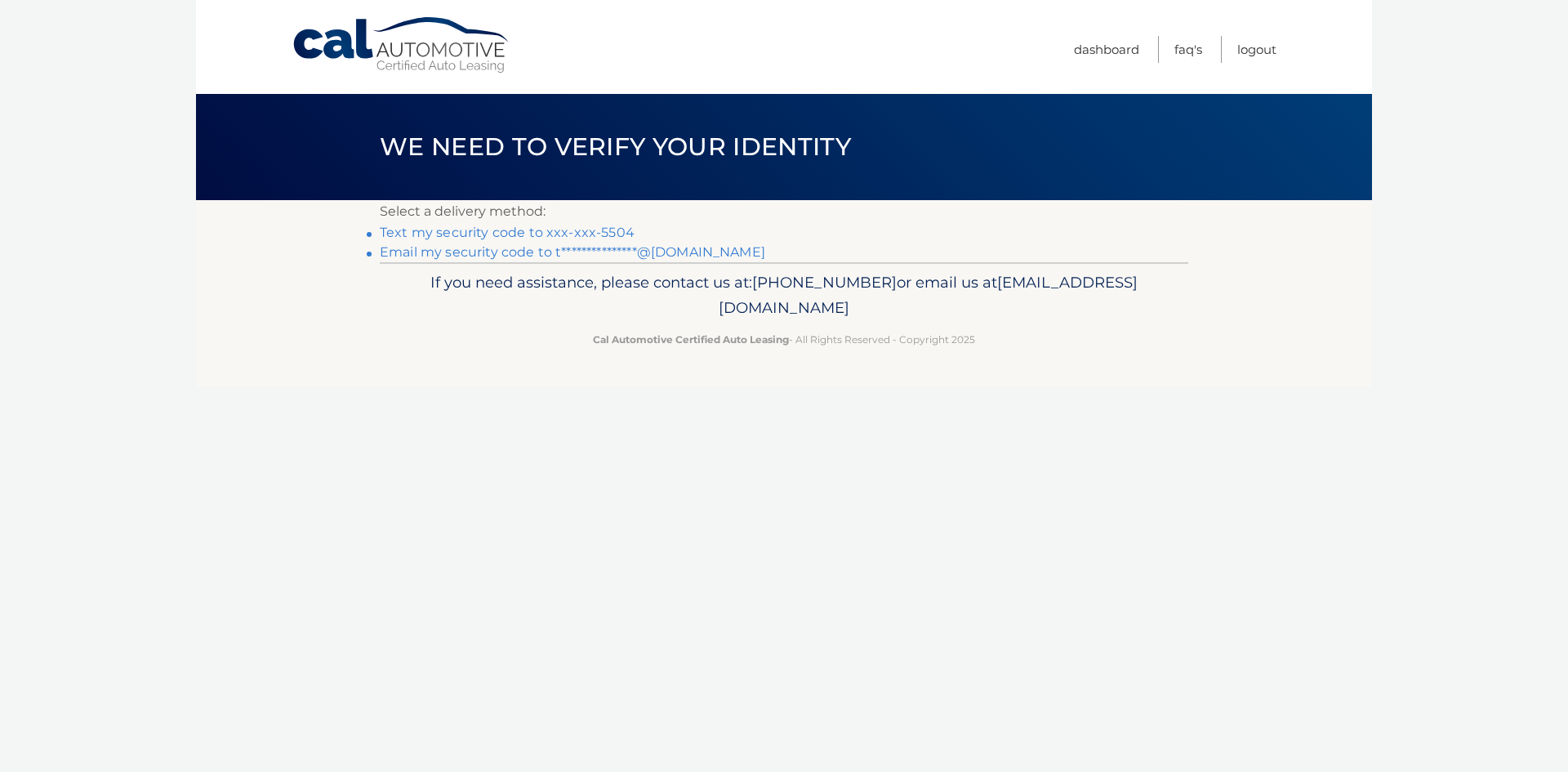
click at [480, 251] on link "**********" at bounding box center [572, 252] width 385 height 16
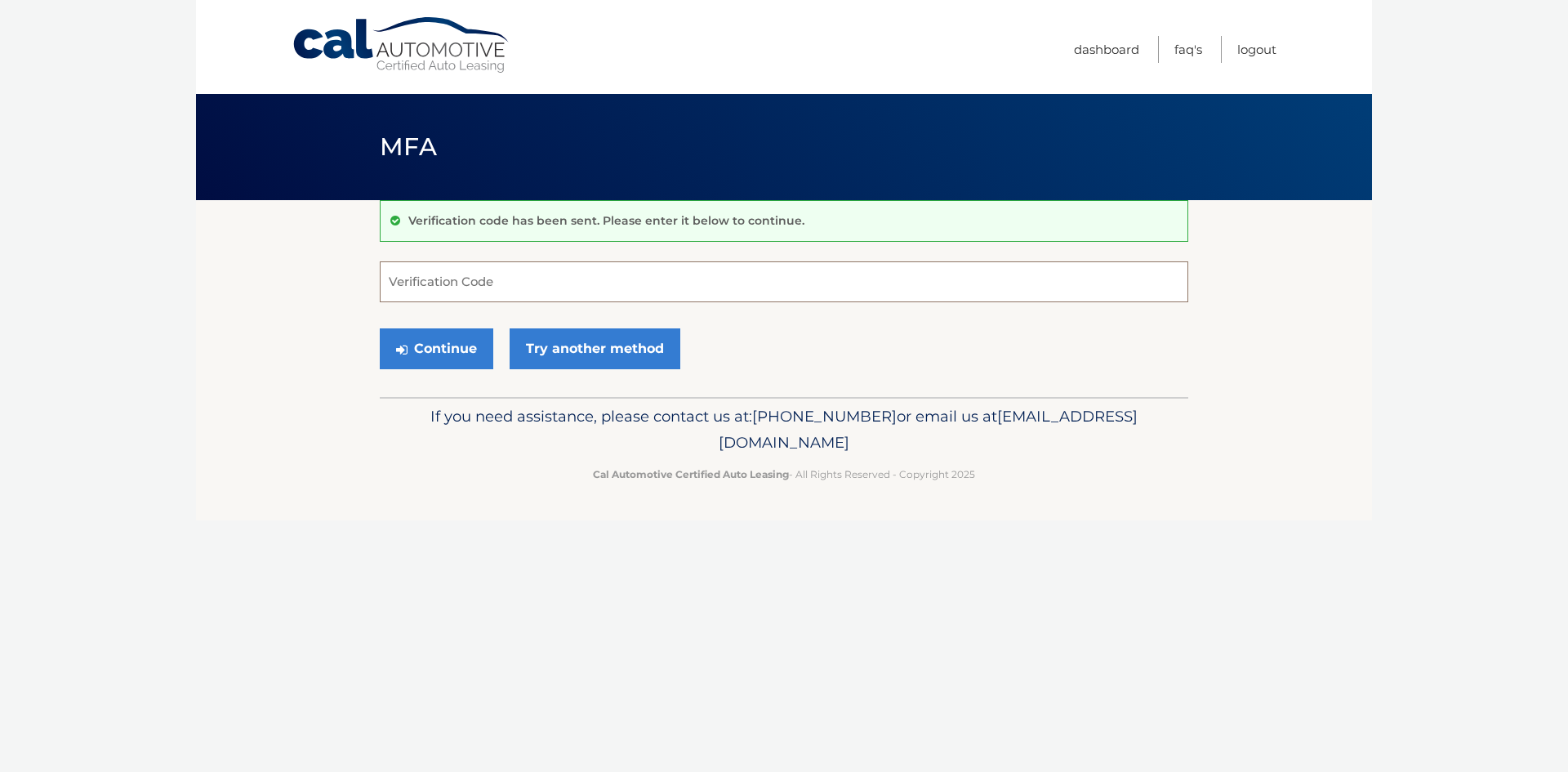
click at [439, 284] on input "Verification Code" at bounding box center [784, 282] width 808 height 41
paste input "204296"
click at [449, 345] on button "Continue" at bounding box center [437, 349] width 114 height 41
click at [451, 291] on input "204296" at bounding box center [784, 282] width 808 height 41
click at [391, 282] on input "204296" at bounding box center [784, 282] width 808 height 41
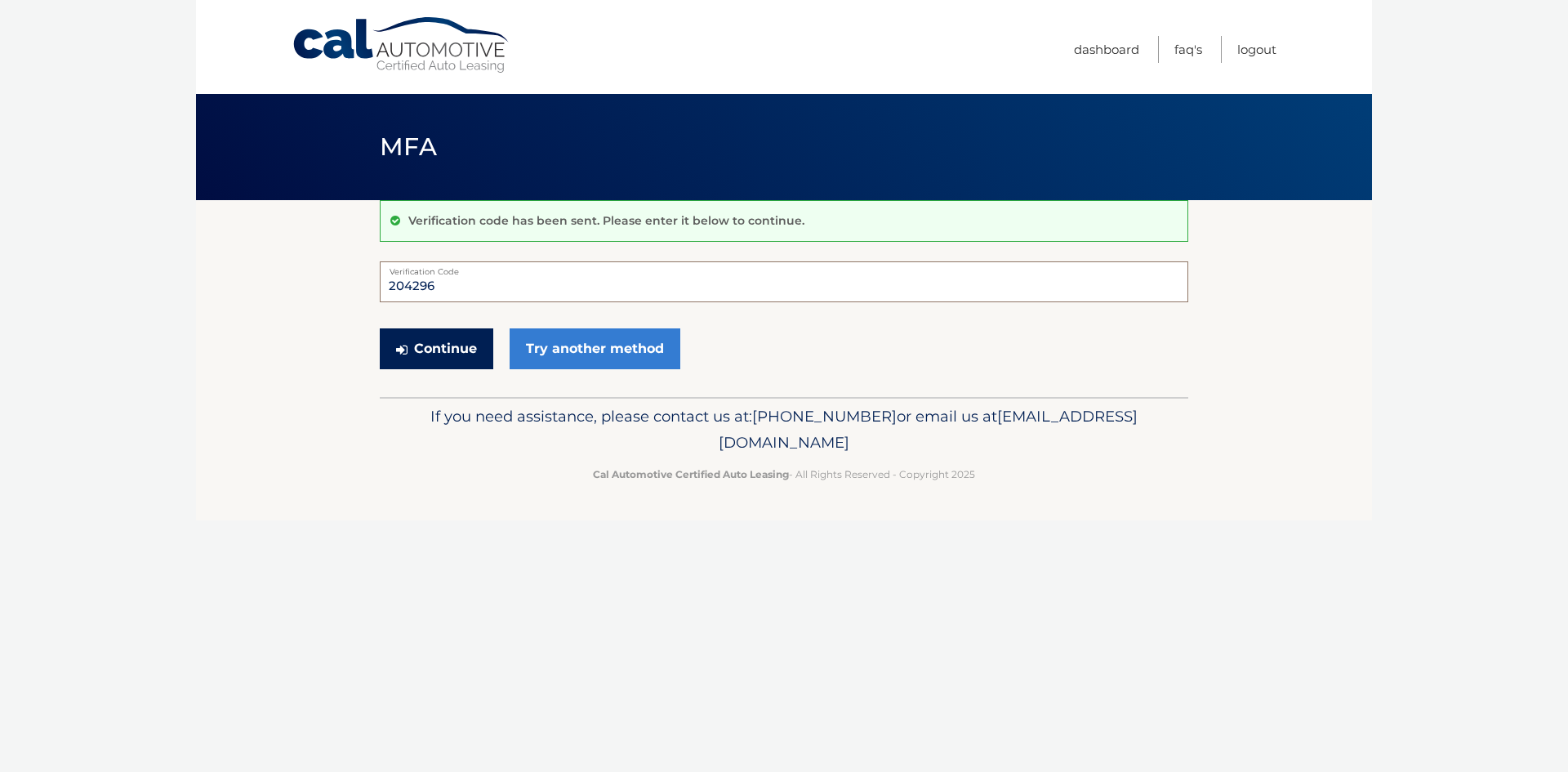
type input "204296"
click at [410, 349] on button "Continue" at bounding box center [437, 349] width 114 height 41
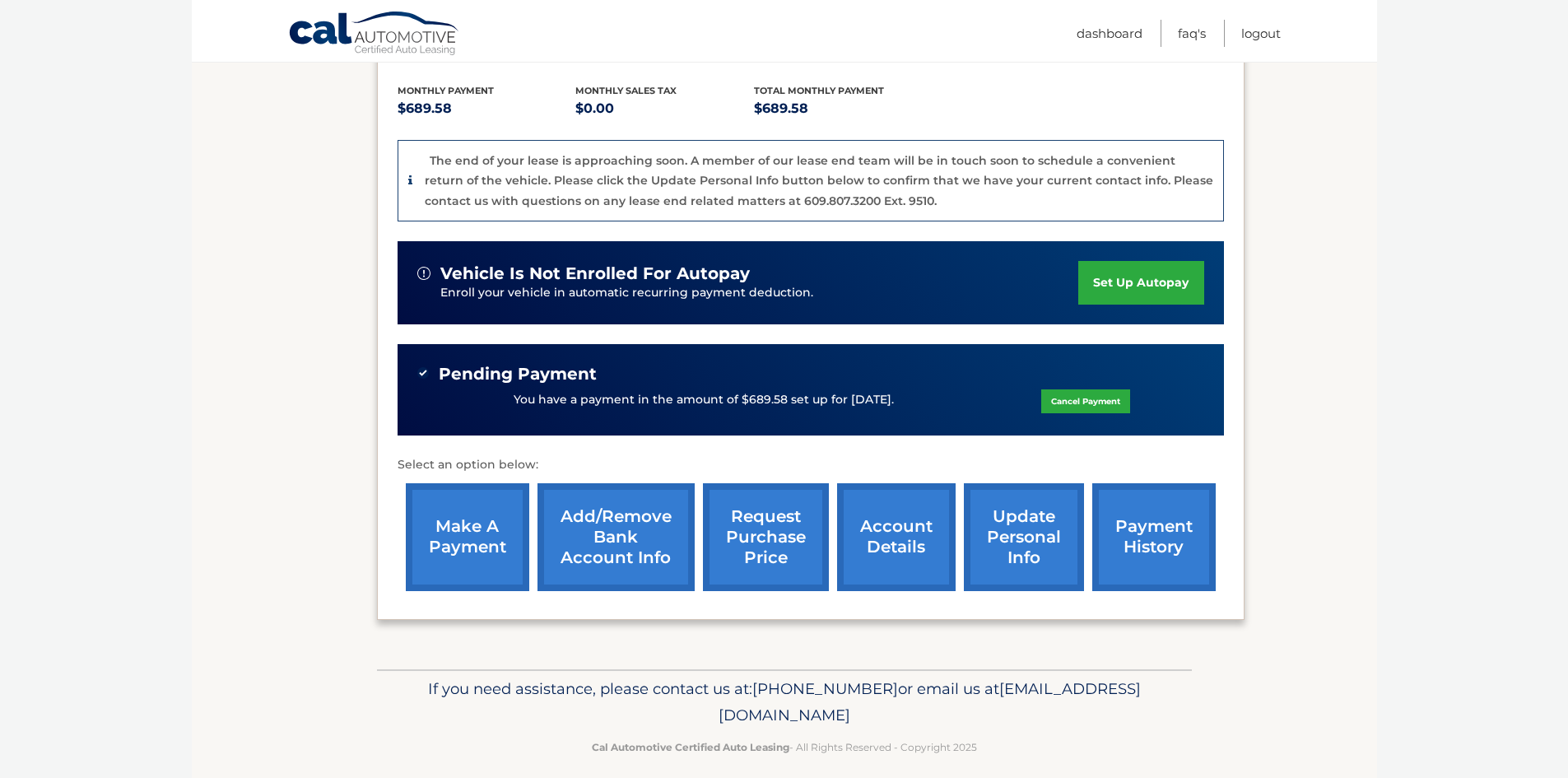
scroll to position [353, 0]
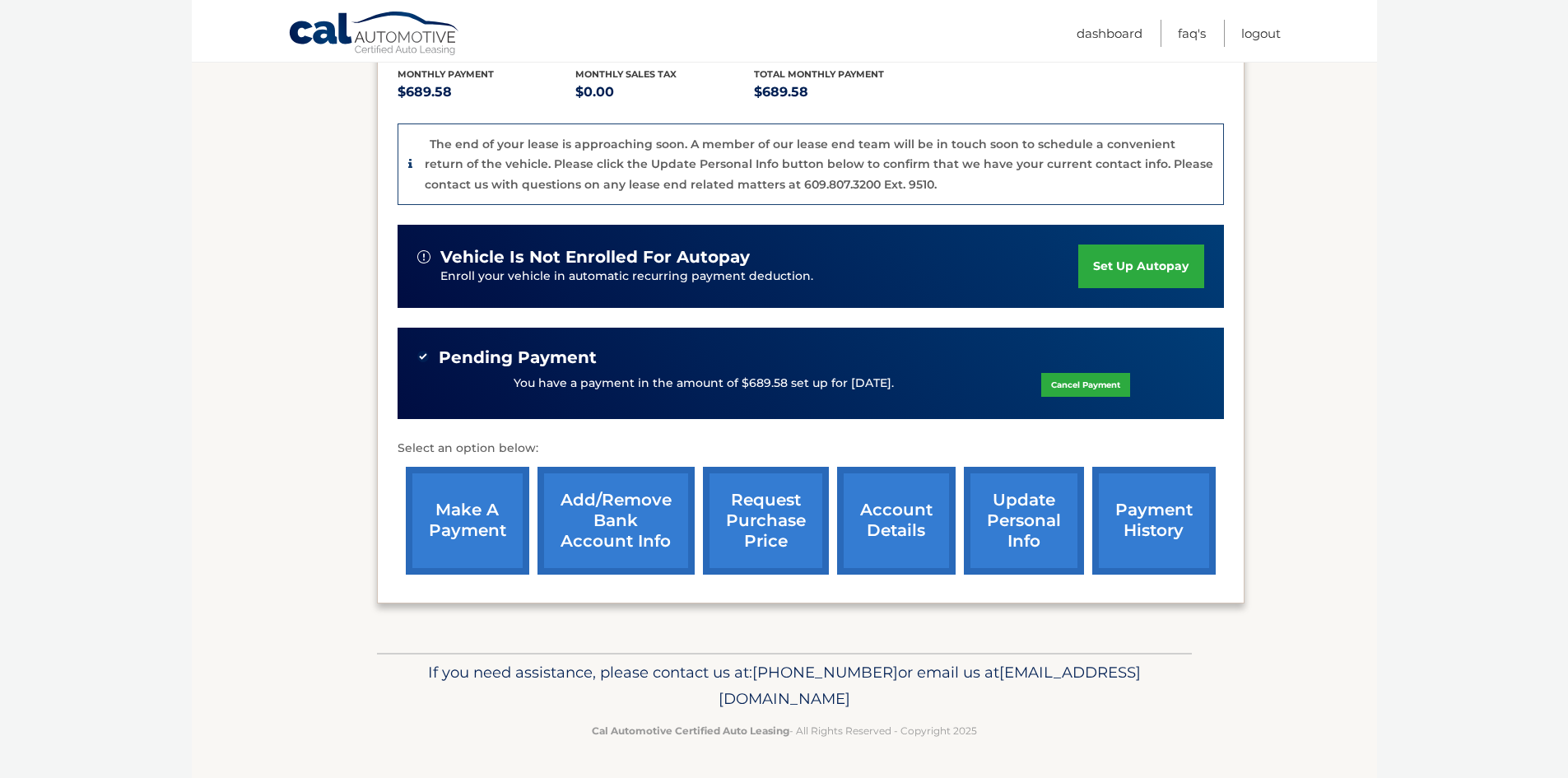
click at [1152, 522] on link "payment history" at bounding box center [1153, 520] width 123 height 108
